Goal: Transaction & Acquisition: Download file/media

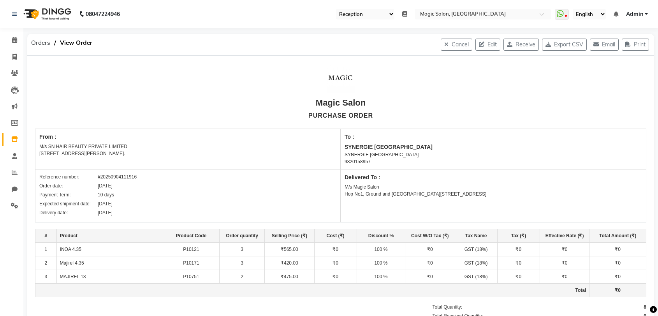
select select "56"
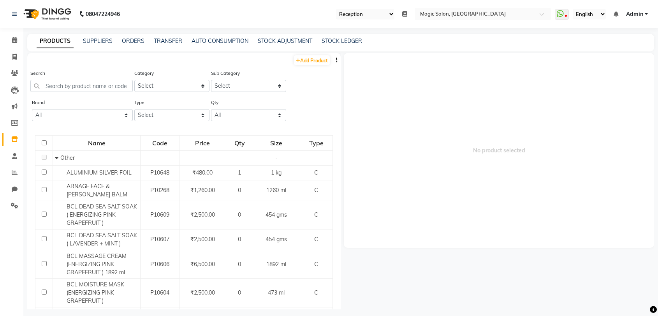
select select "56"
click at [12, 42] on icon at bounding box center [14, 40] width 5 height 6
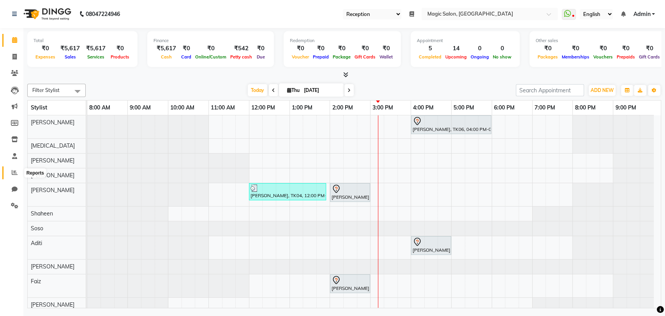
click at [12, 173] on icon at bounding box center [15, 172] width 6 height 6
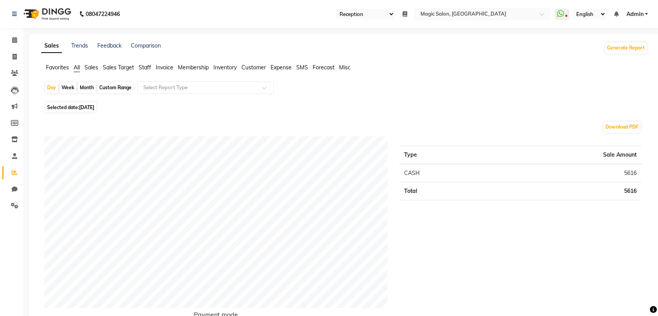
click at [231, 68] on span "Inventory" at bounding box center [225, 67] width 23 height 7
click at [222, 93] on ng-select "Select Report Type" at bounding box center [206, 87] width 136 height 12
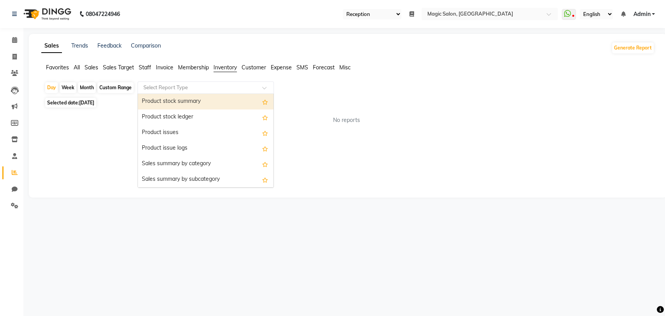
click at [215, 98] on div "Product stock summary" at bounding box center [206, 102] width 136 height 16
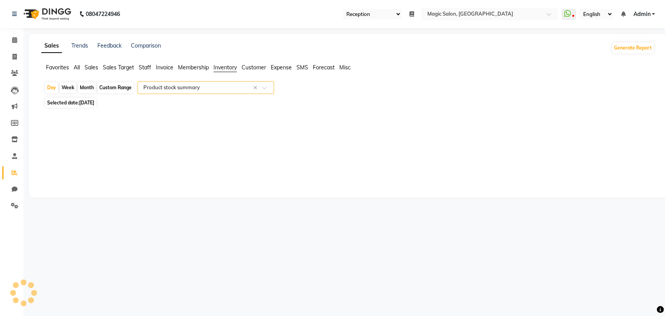
click at [242, 90] on input "text" at bounding box center [198, 88] width 112 height 8
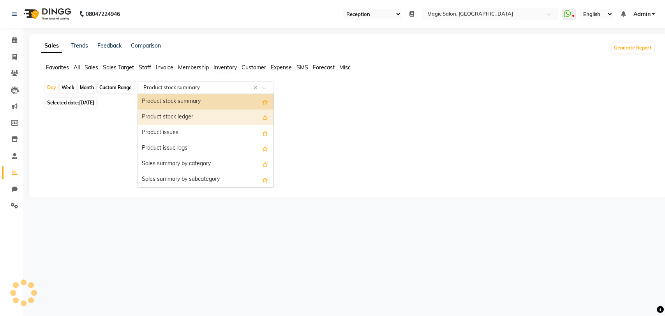
select select "full_report"
select select "csv"
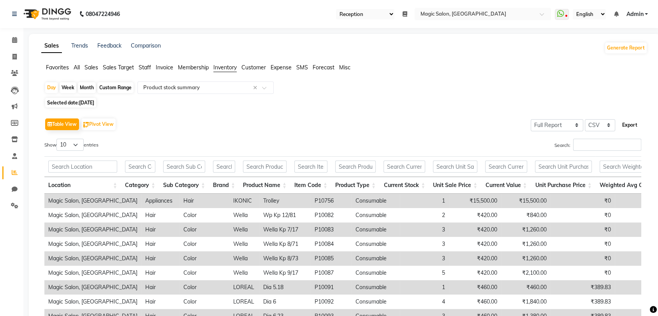
click at [627, 125] on button "Export" at bounding box center [630, 124] width 21 height 13
